Goal: Find specific page/section: Find specific page/section

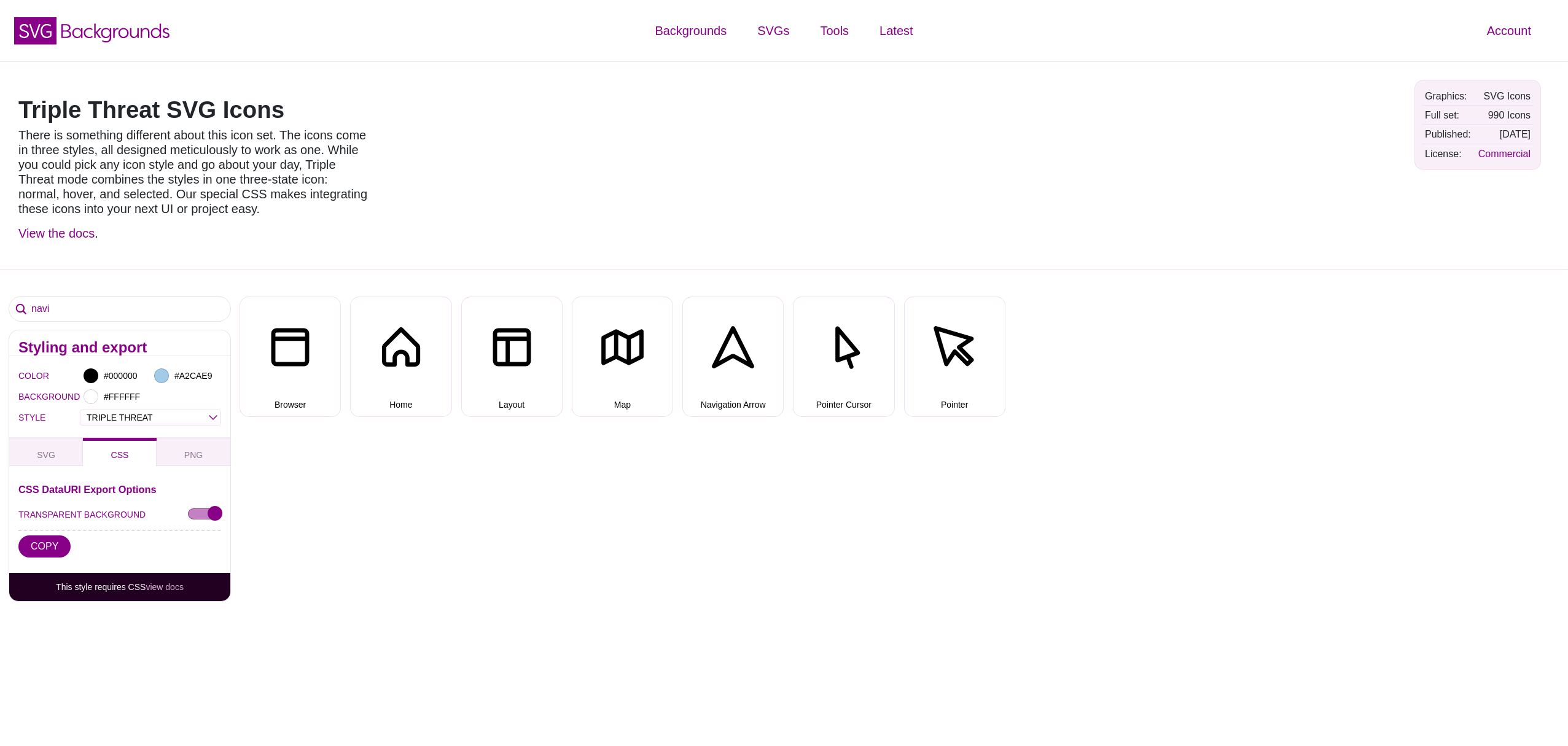
select select "triple threat"
click at [44, 306] on input "navi" at bounding box center [119, 308] width 221 height 25
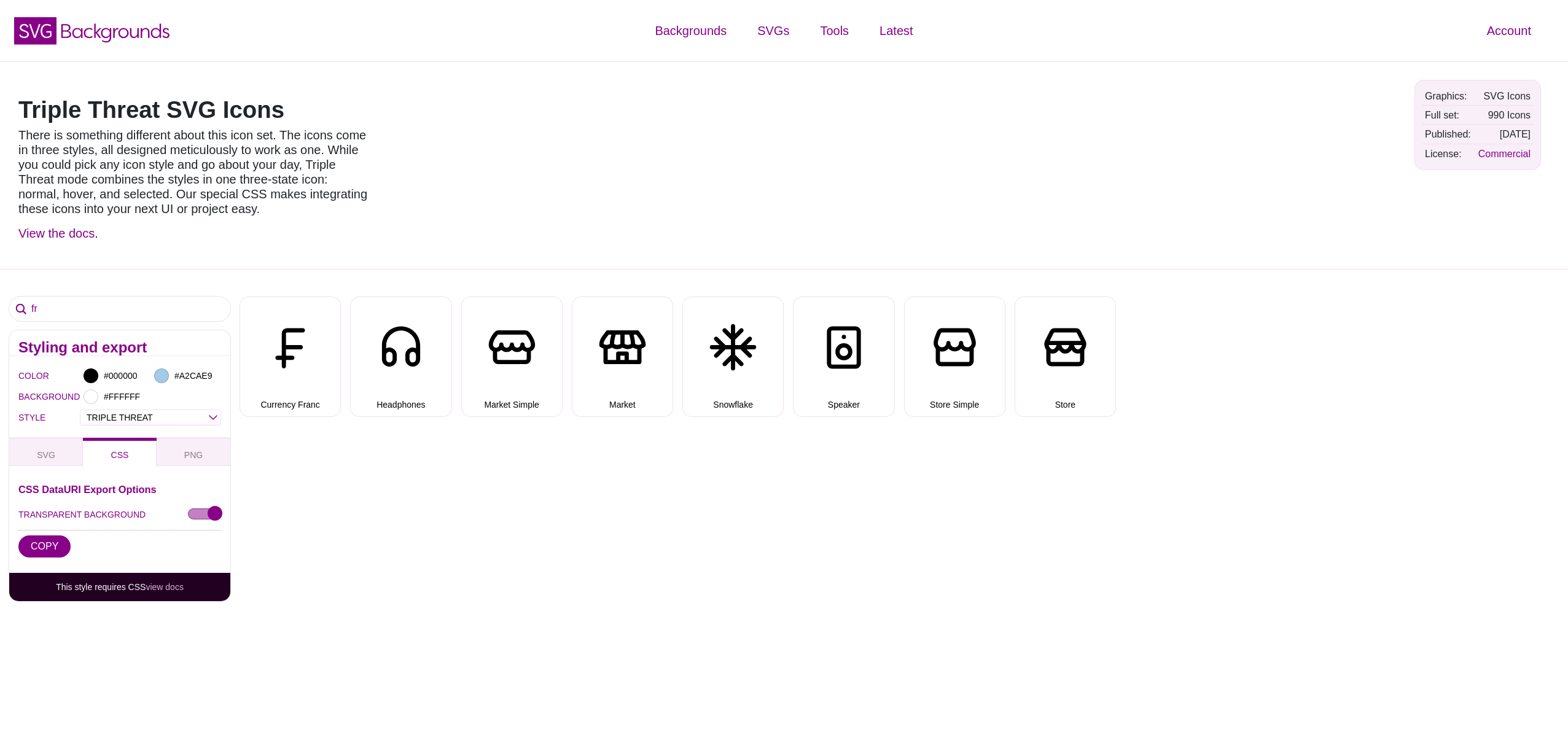
type input "f"
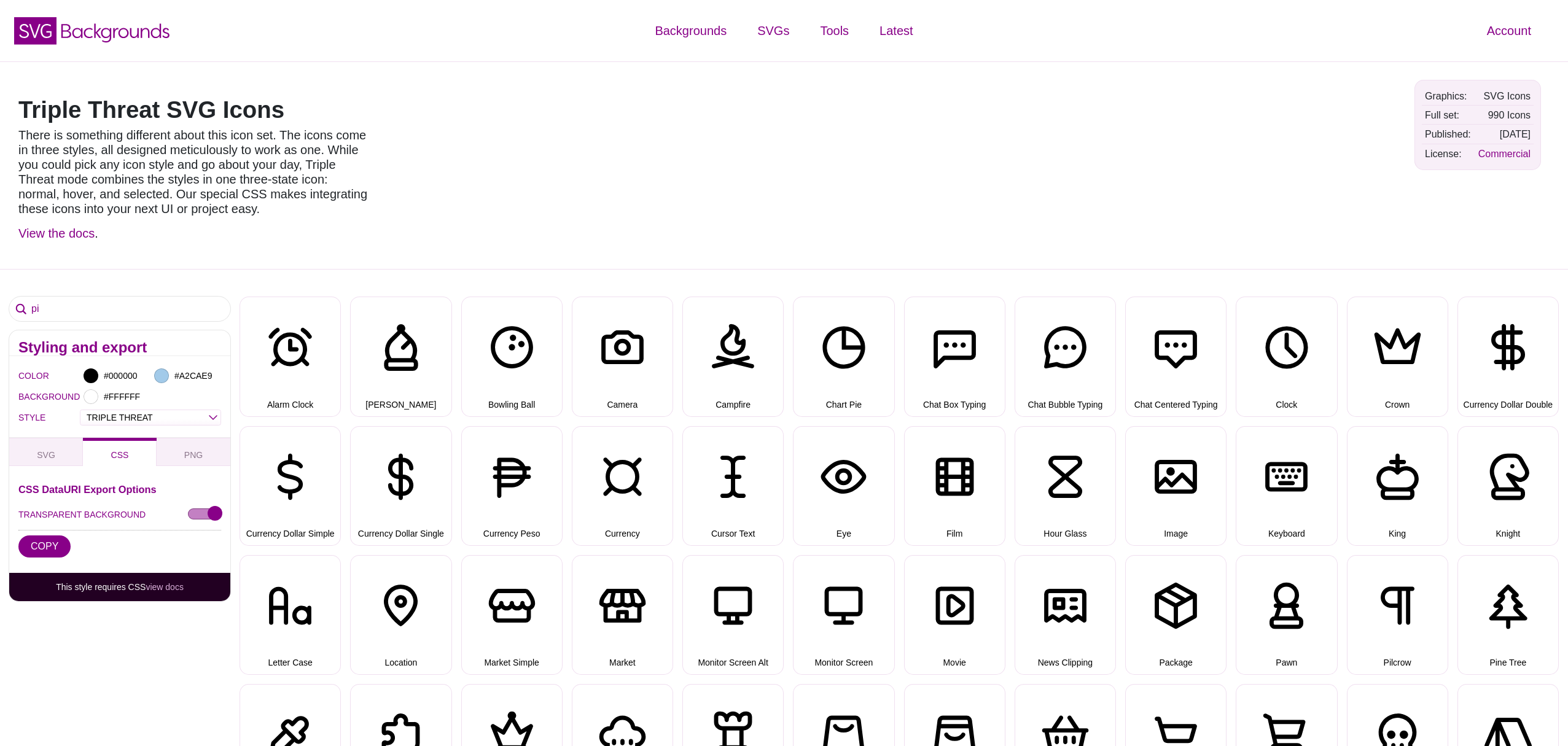
type input "p"
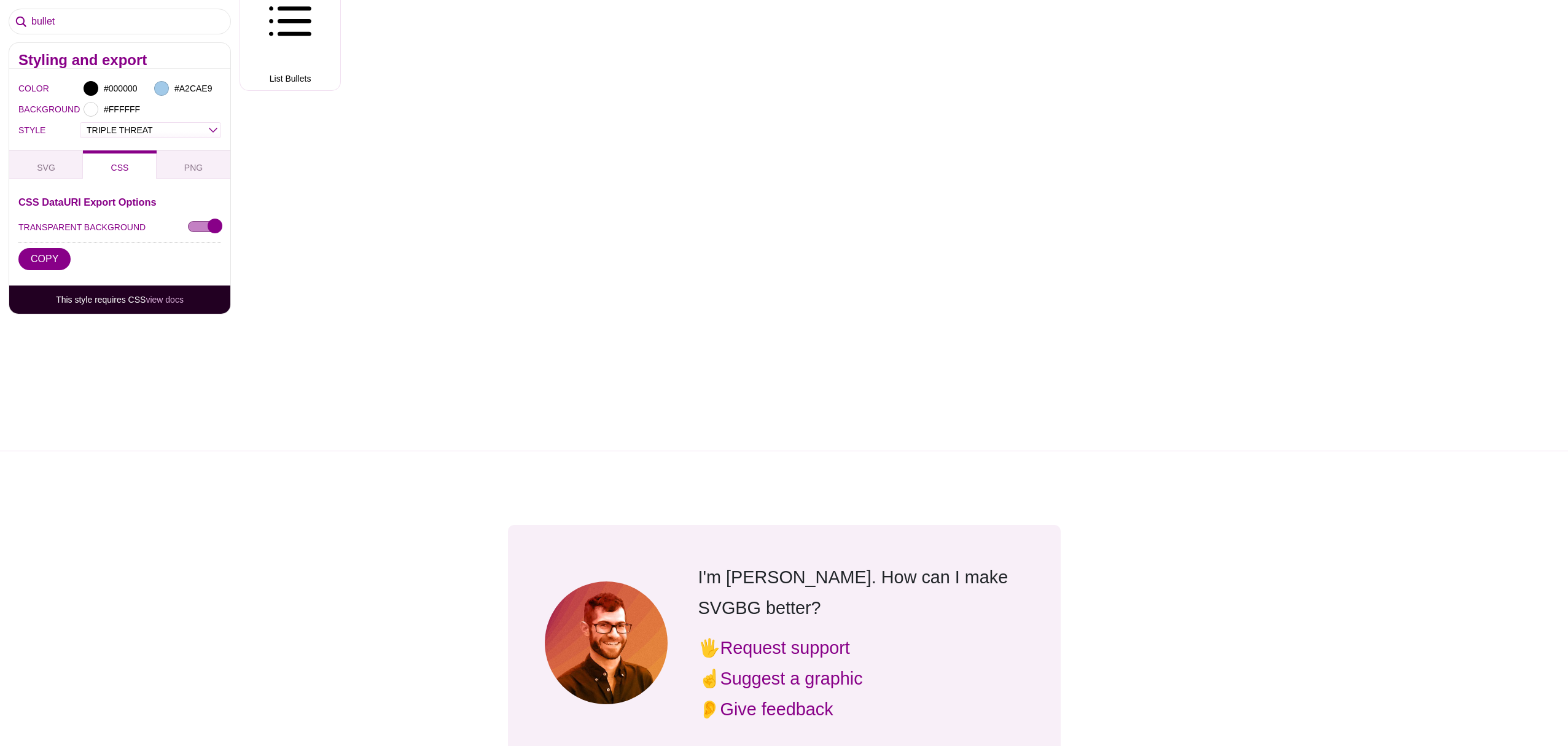
scroll to position [248, 0]
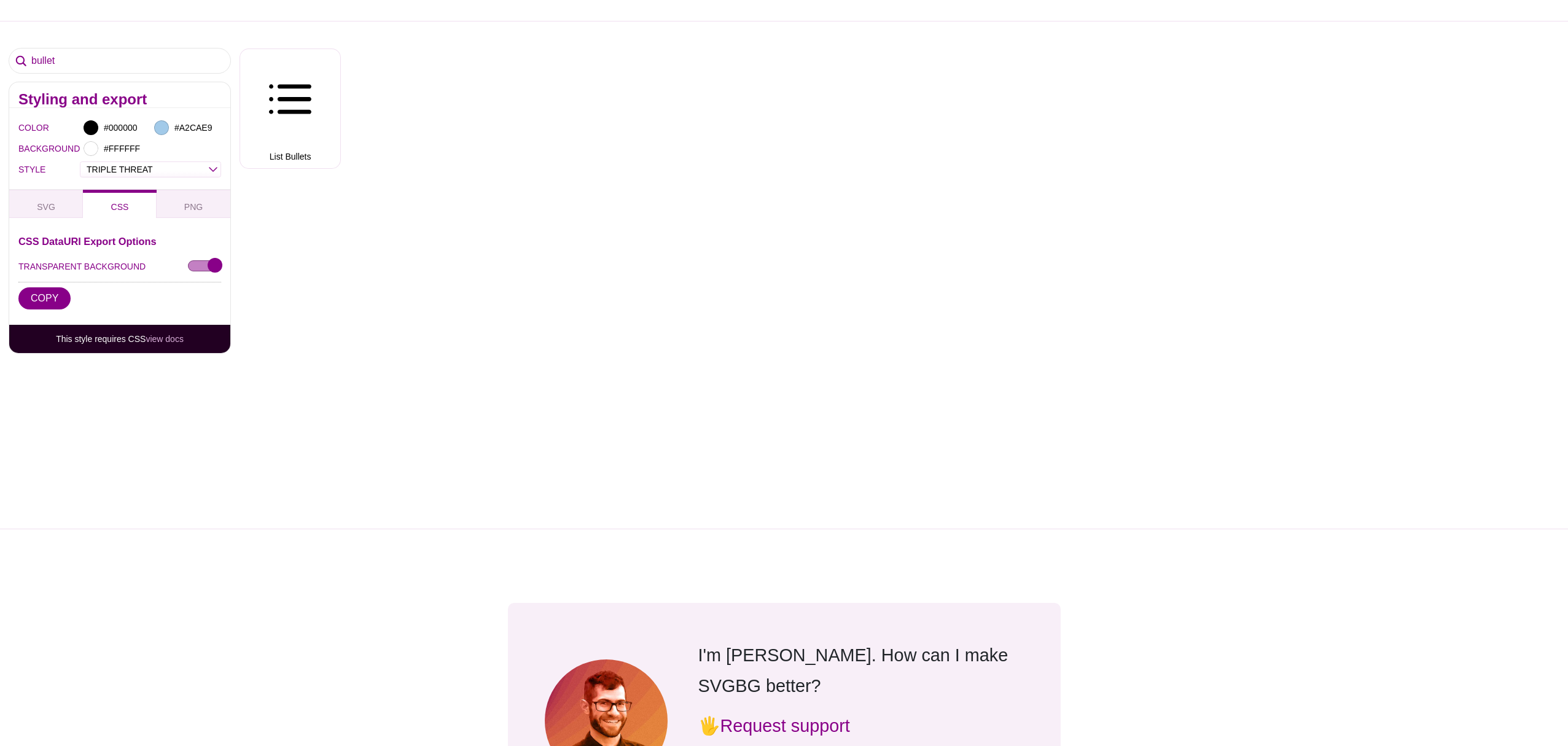
click at [89, 59] on input "bullet" at bounding box center [119, 60] width 221 height 25
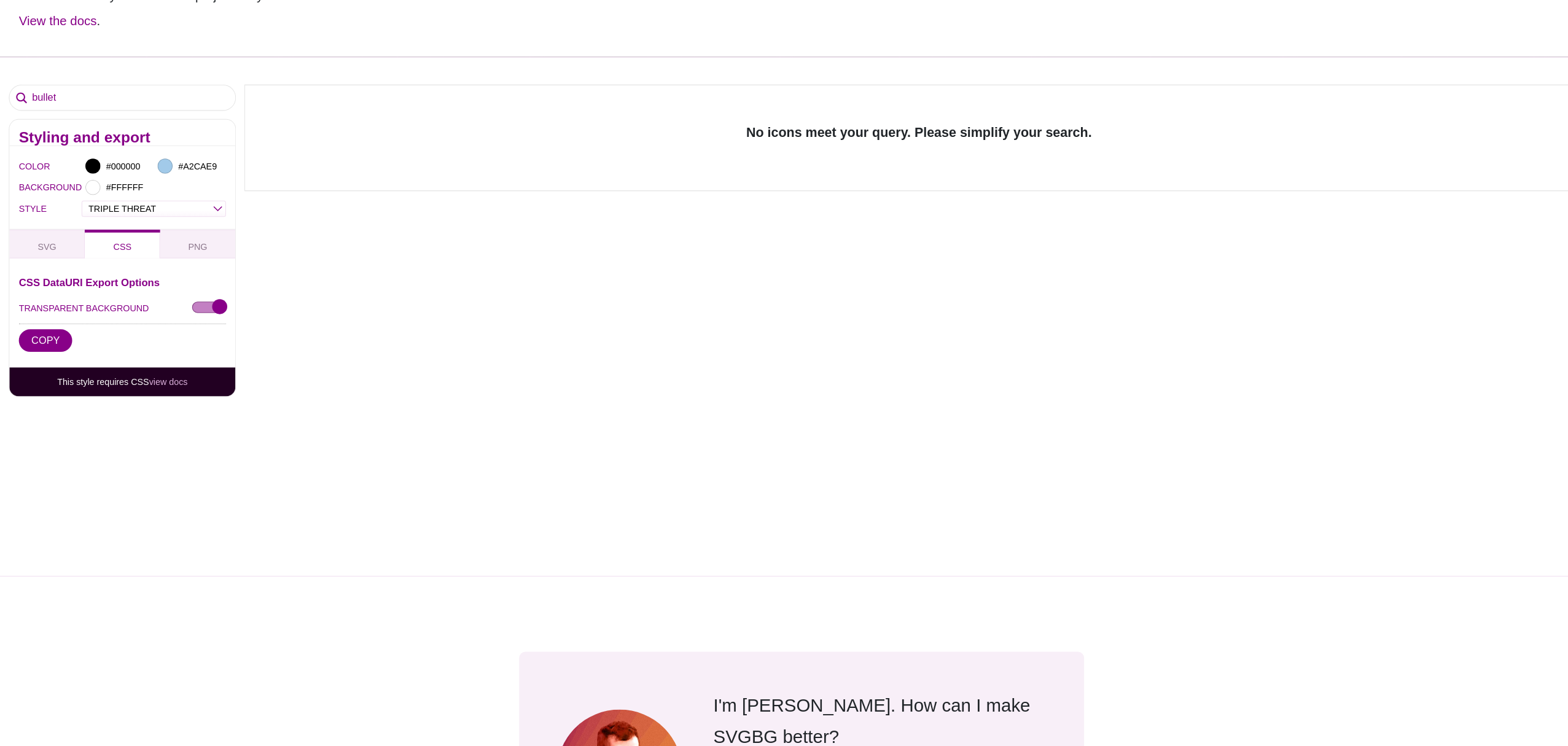
scroll to position [212, 0]
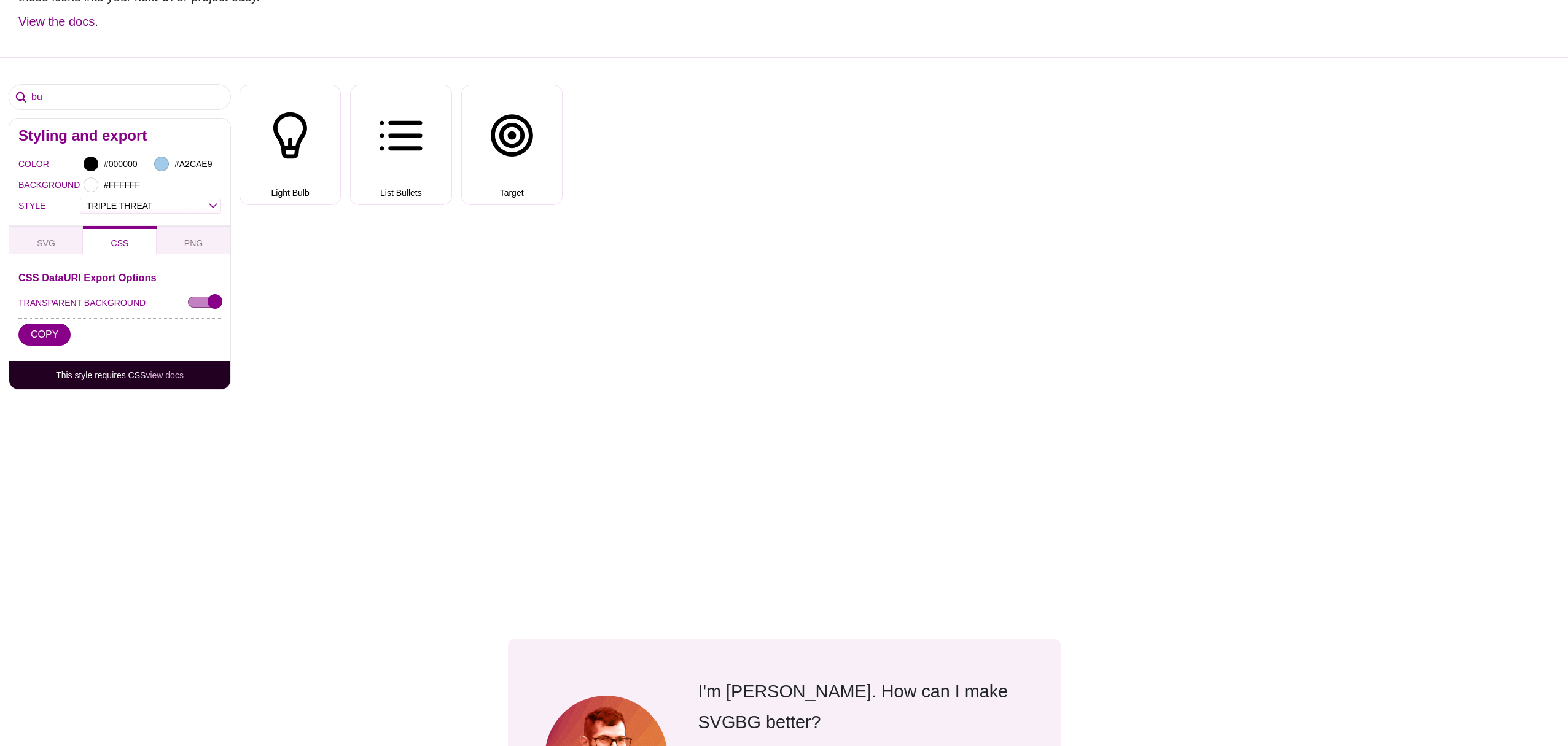
type input "b"
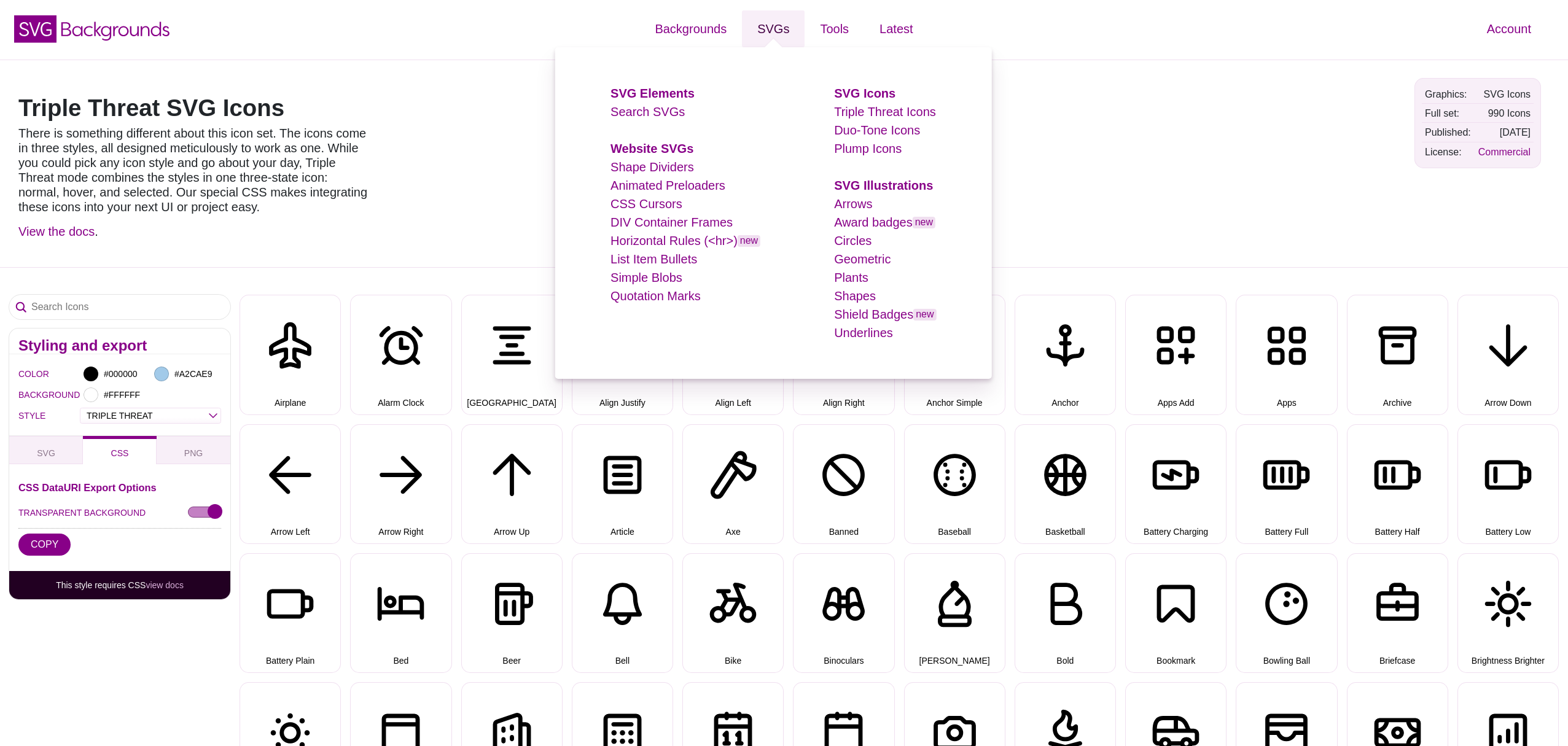
scroll to position [0, 0]
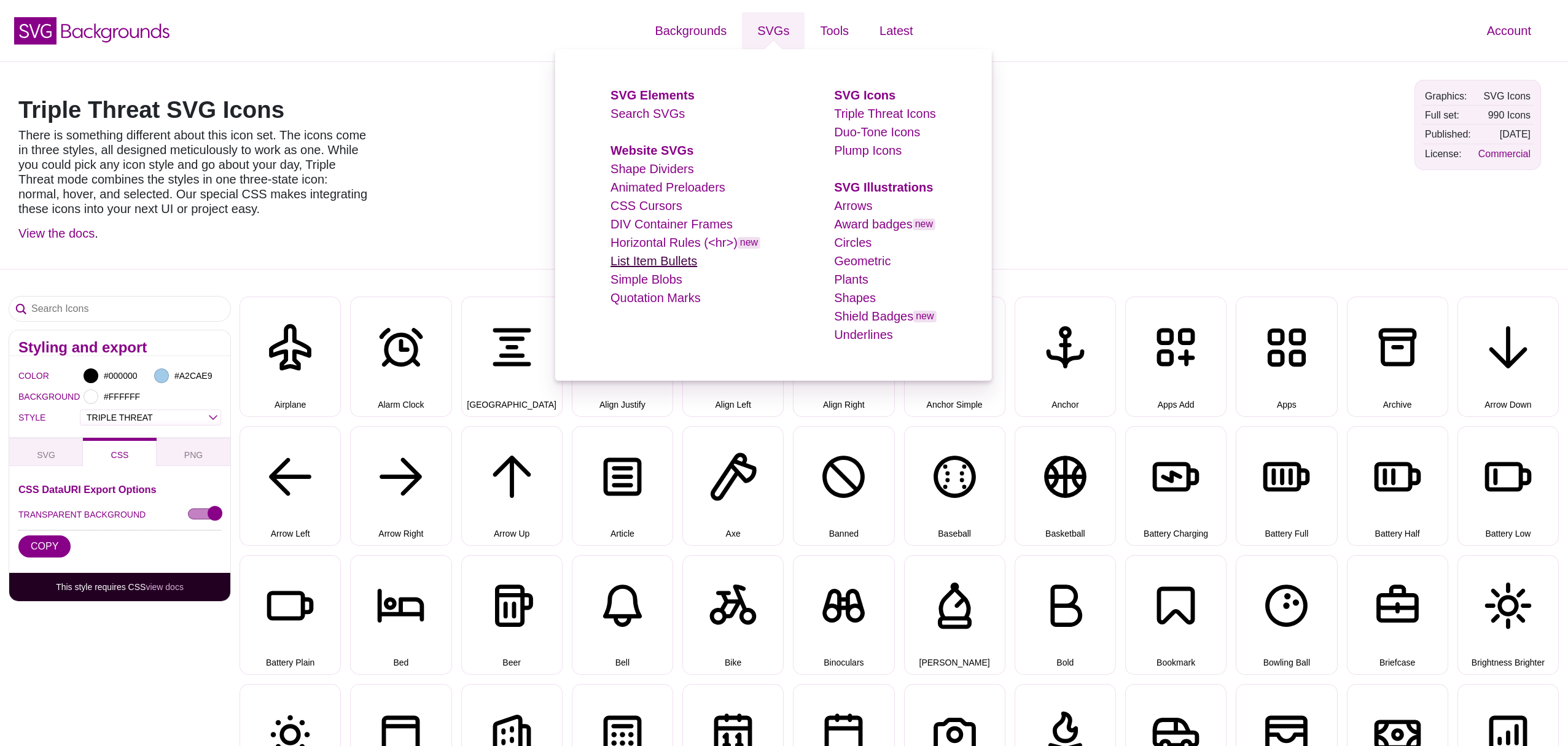
click at [678, 262] on link "List Item Bullets" at bounding box center [653, 261] width 87 height 14
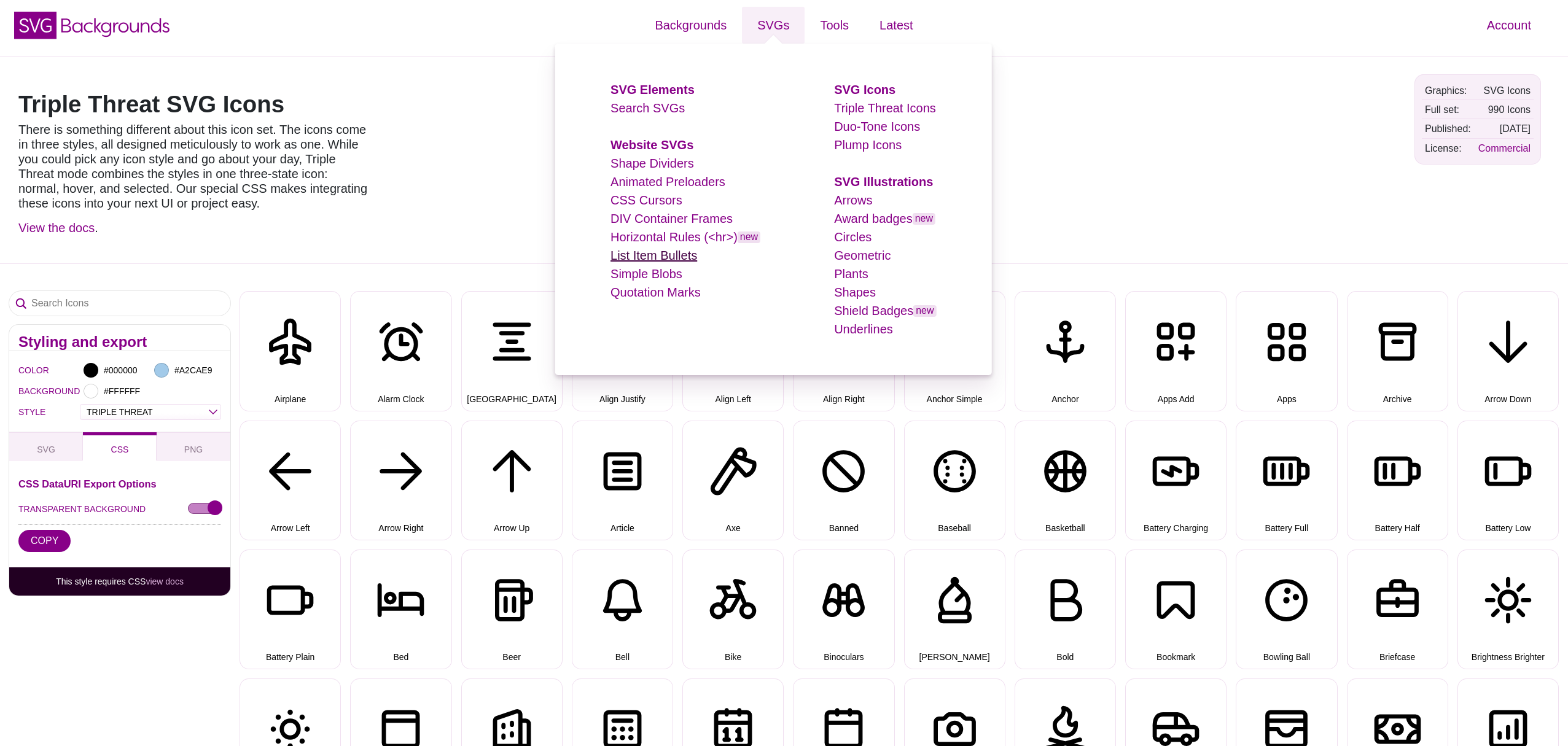
scroll to position [7, 0]
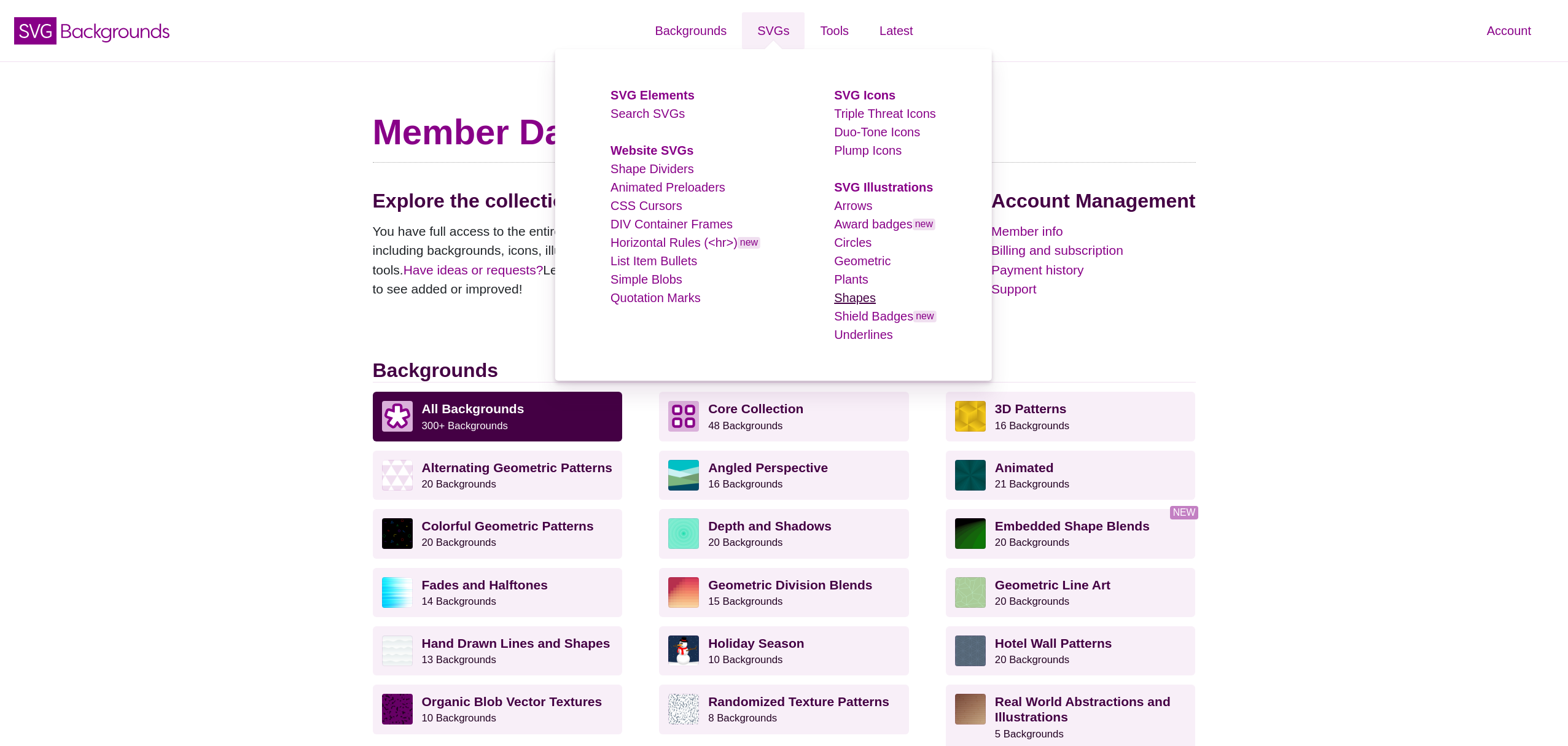
click at [863, 297] on link "Shapes" at bounding box center [854, 297] width 42 height 14
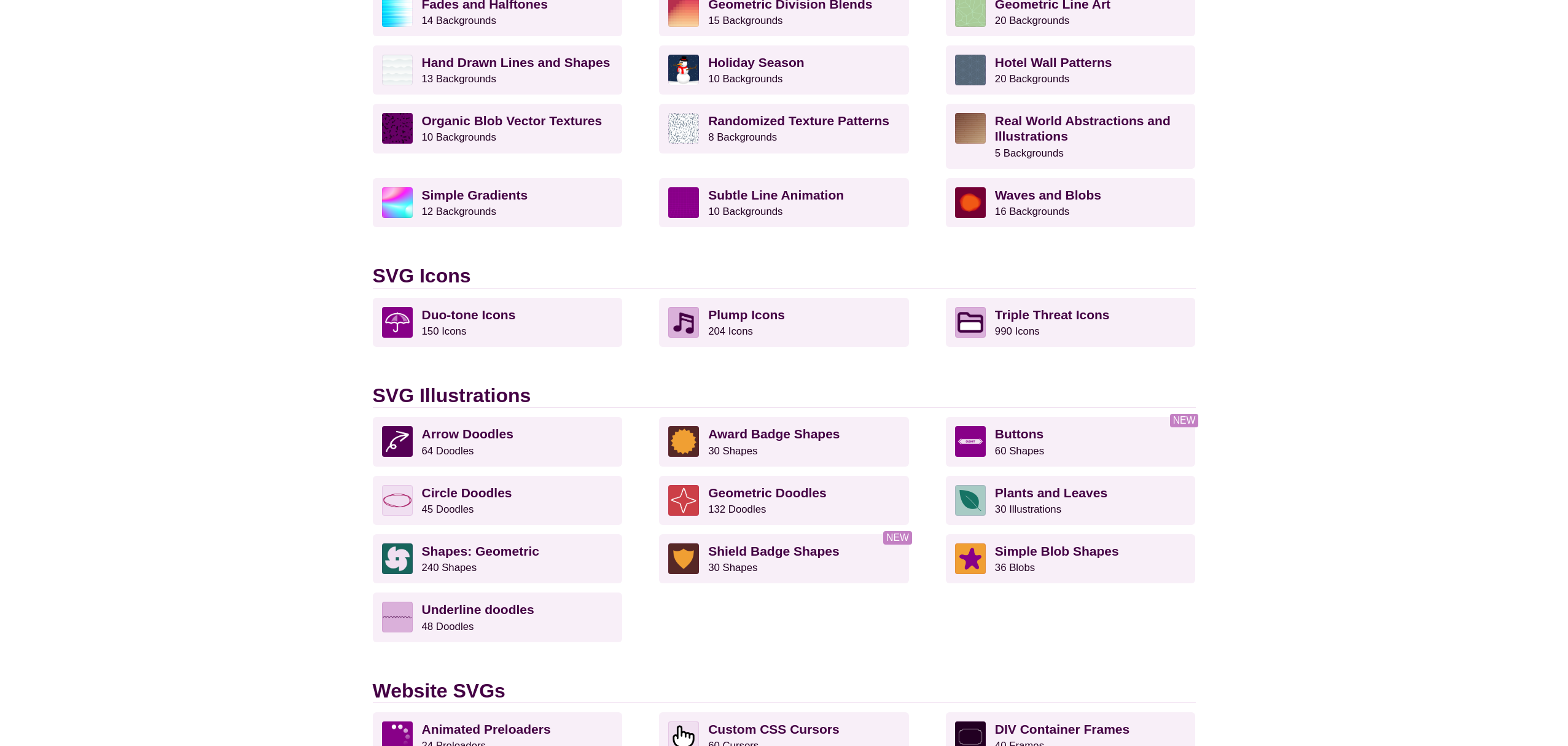
scroll to position [582, 0]
